Goal: Task Accomplishment & Management: Use online tool/utility

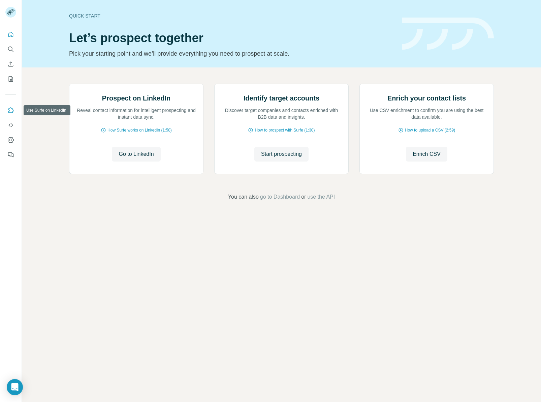
click at [12, 108] on icon "Use Surfe on LinkedIn" at bounding box center [10, 110] width 7 height 7
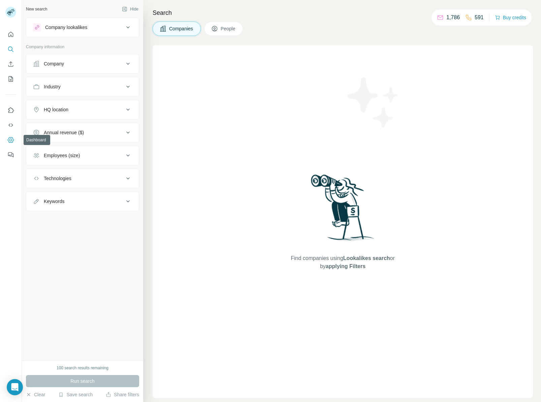
click at [10, 139] on icon "Dashboard" at bounding box center [10, 139] width 3 height 3
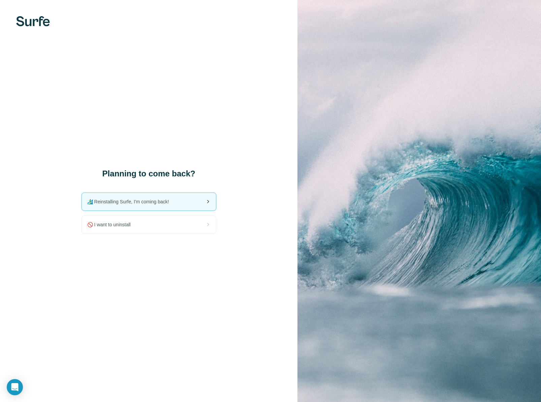
click at [148, 199] on span "🏄🏻‍♂️ Reinstalling Surfe, I'm coming back!" at bounding box center [130, 201] width 87 height 7
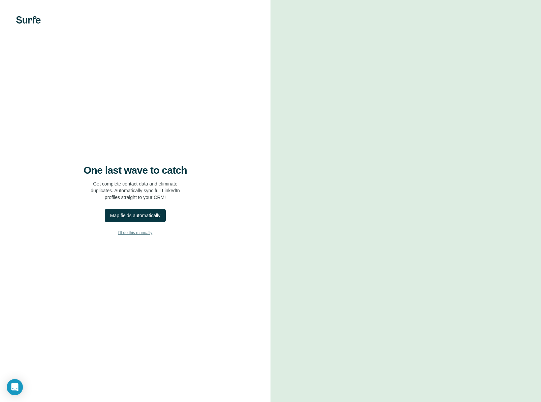
click at [141, 229] on span "I’ll do this manually" at bounding box center [135, 232] width 34 height 6
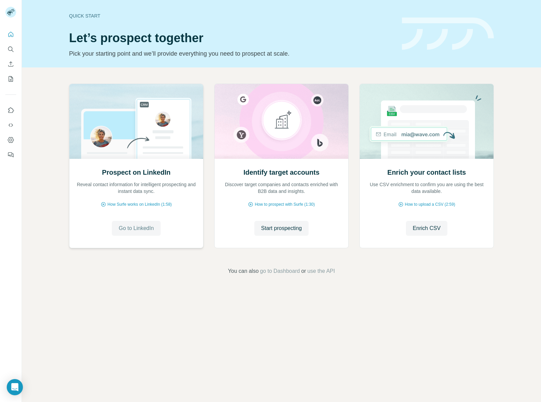
click at [141, 224] on span "Go to LinkedIn" at bounding box center [136, 228] width 35 height 8
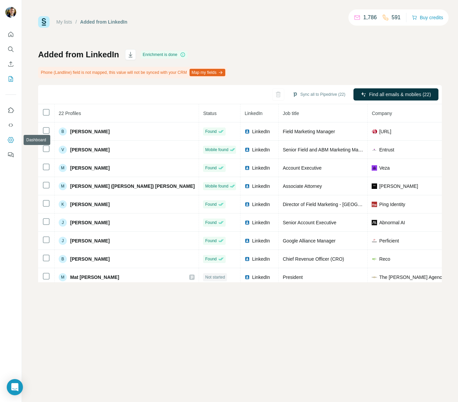
click at [11, 138] on icon "Dashboard" at bounding box center [10, 139] width 7 height 7
